Goal: Navigation & Orientation: Go to known website

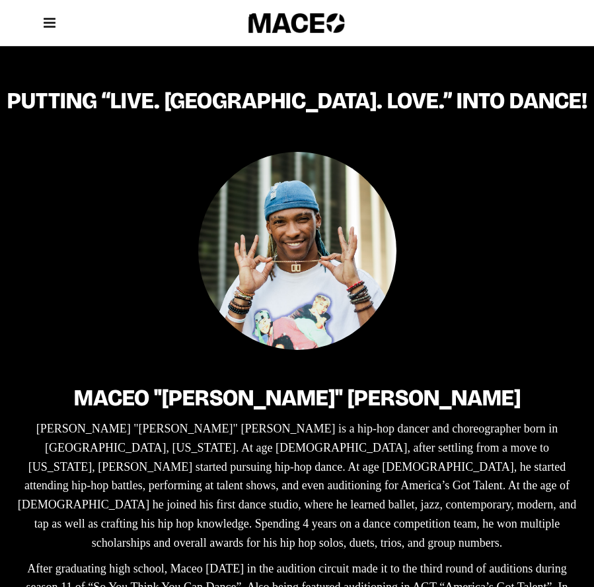
click at [51, 22] on icon at bounding box center [50, 23] width 12 height 14
